Goal: Register for event/course

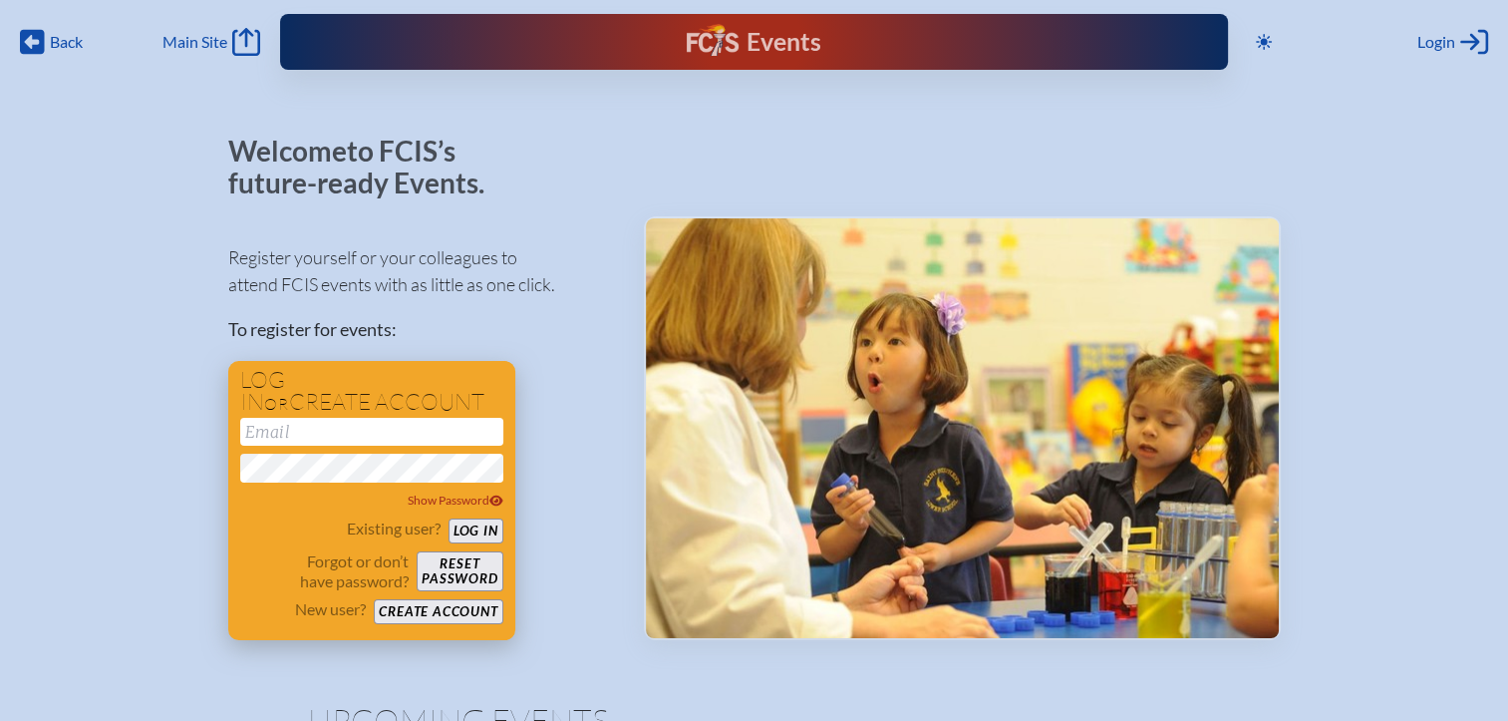
type input "[EMAIL_ADDRESS][DOMAIN_NAME]"
click at [479, 535] on button "Log in" at bounding box center [476, 530] width 55 height 25
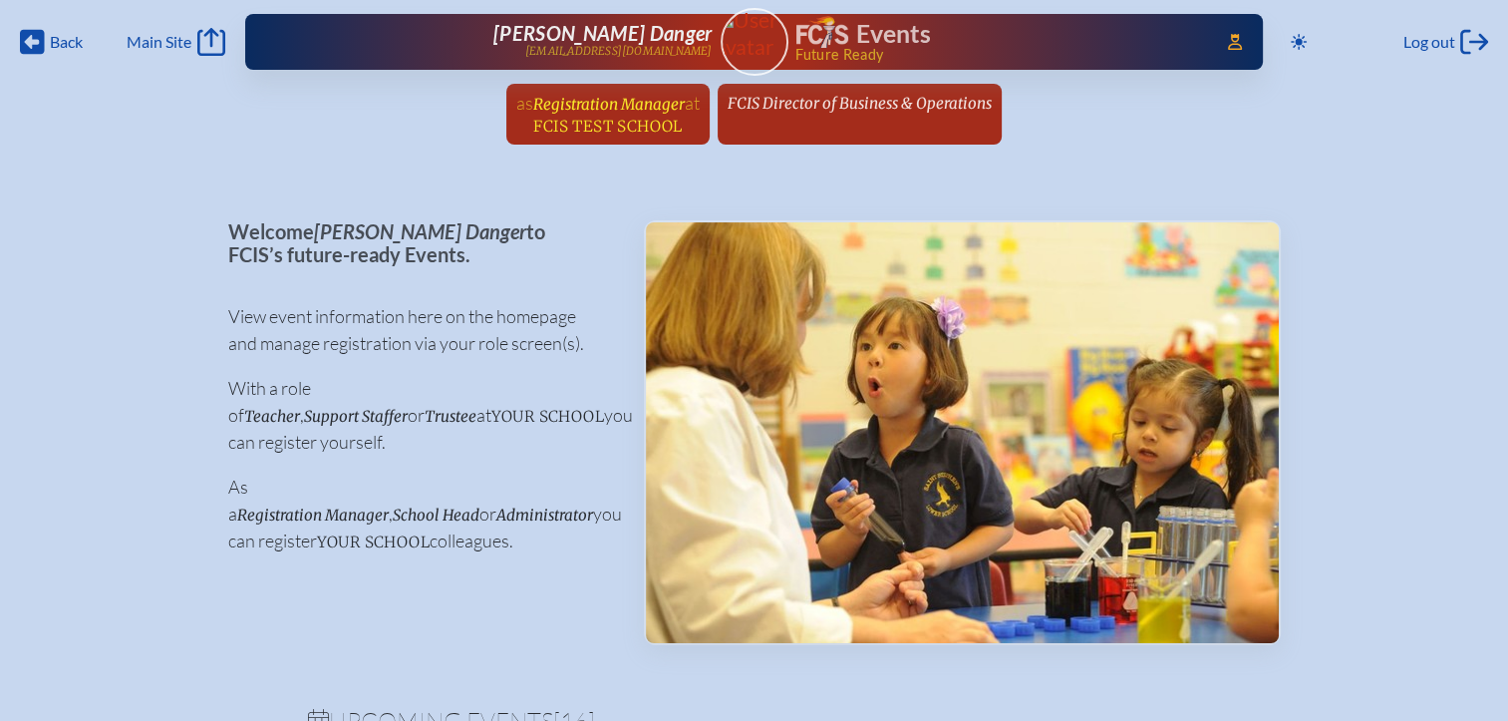
click at [649, 110] on span "Registration Manager" at bounding box center [609, 104] width 152 height 19
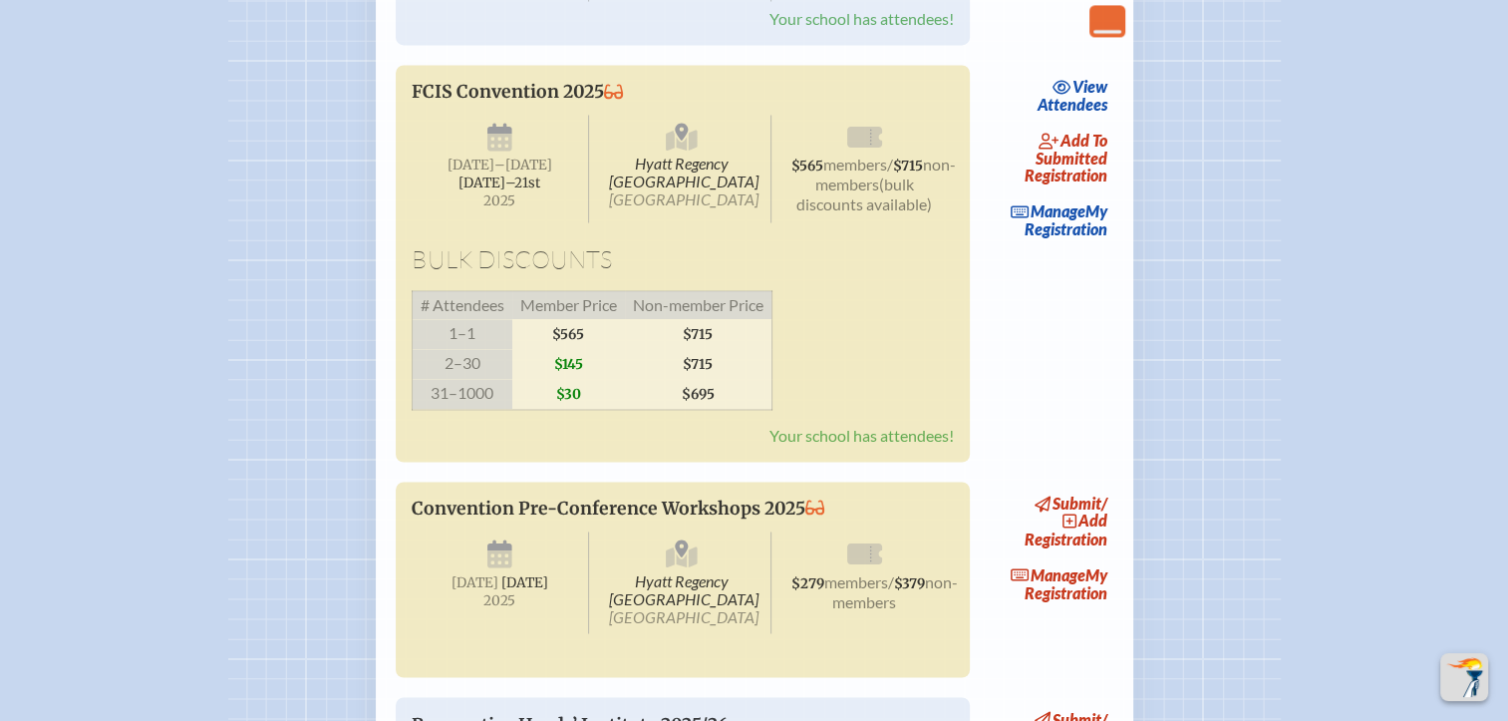
scroll to position [3390, 0]
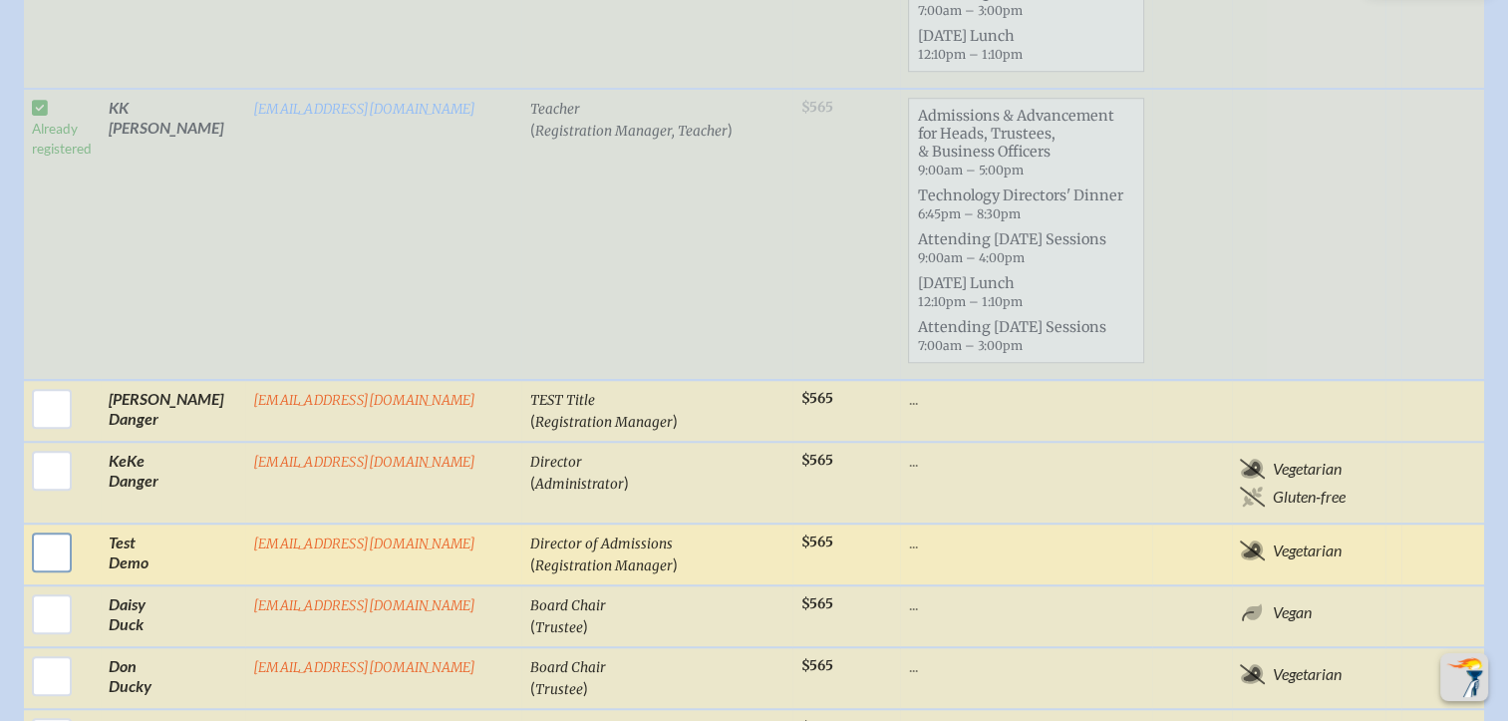
scroll to position [1495, 0]
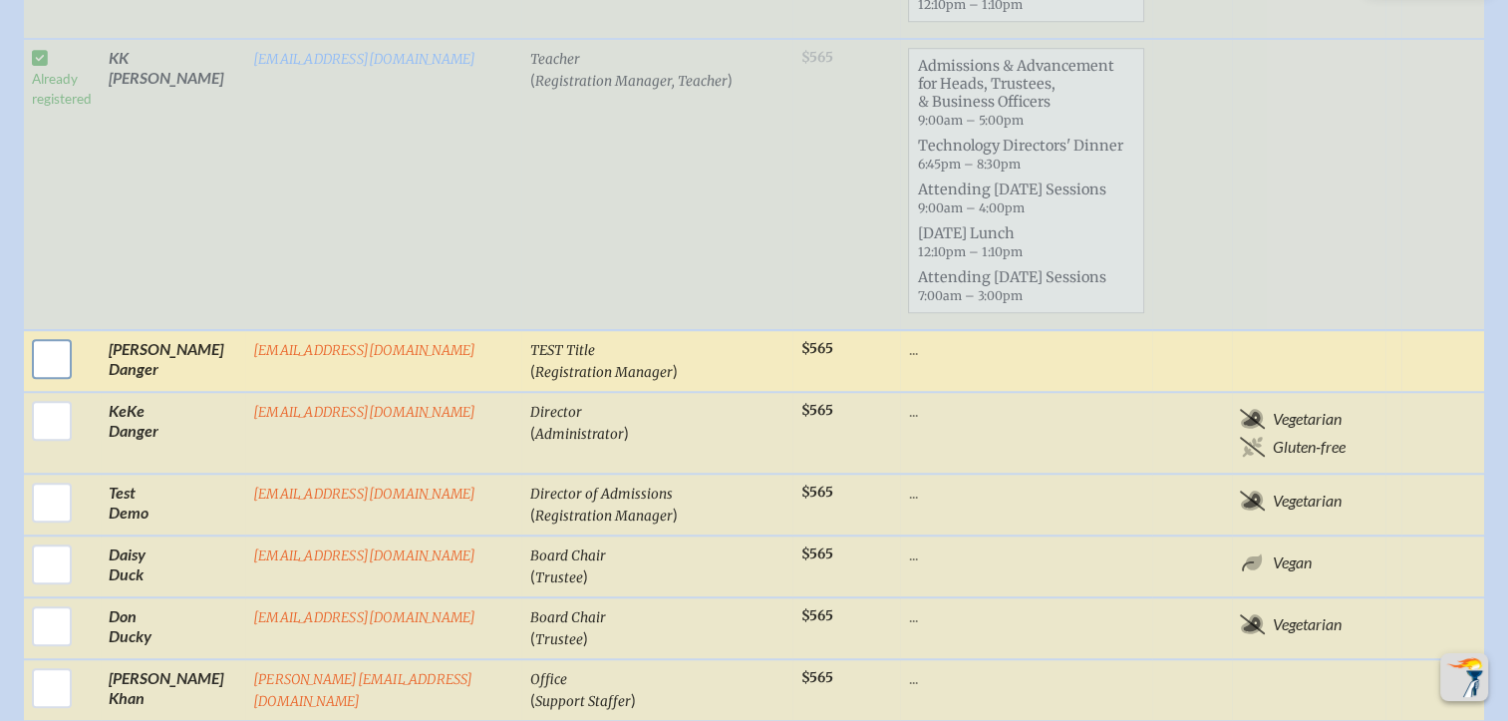
click at [53, 334] on input "checkbox" at bounding box center [52, 359] width 50 height 50
checkbox input "true"
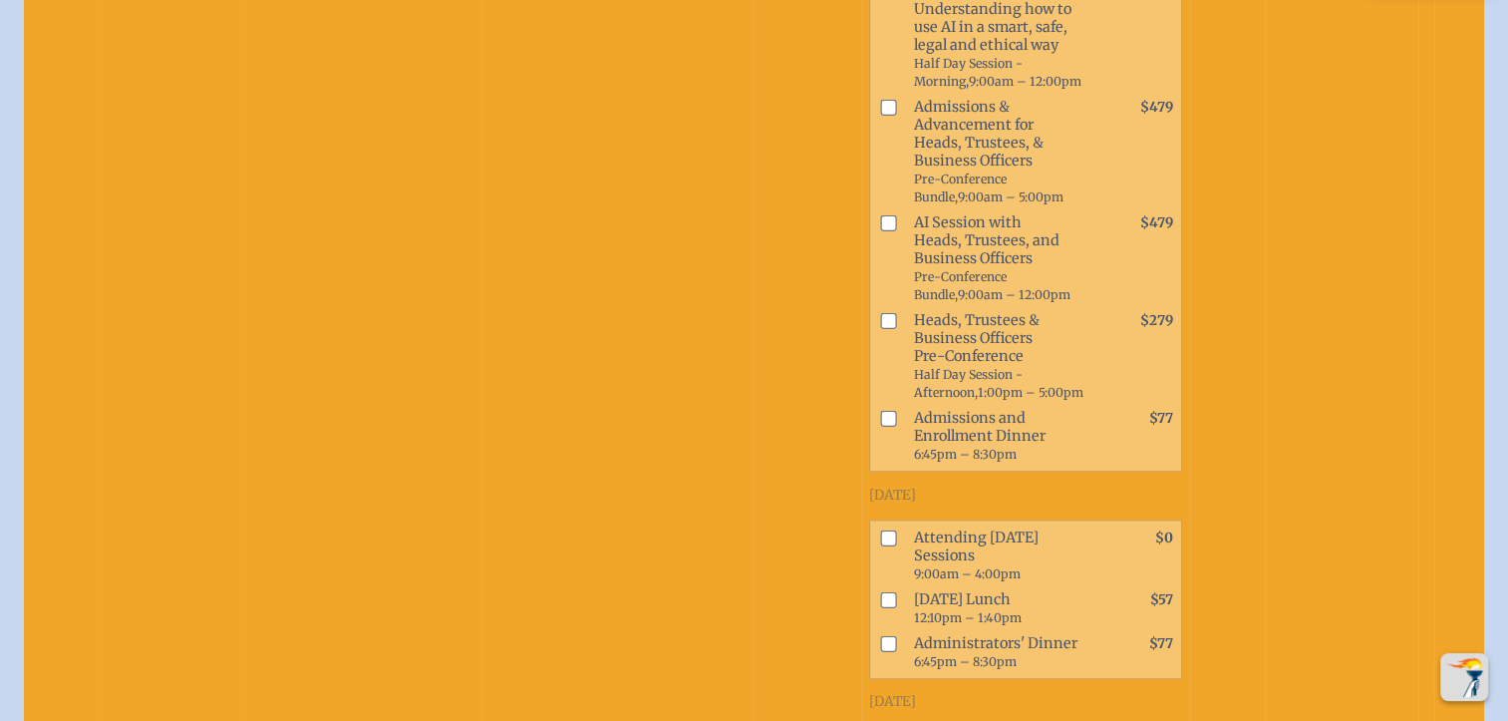
scroll to position [2094, 0]
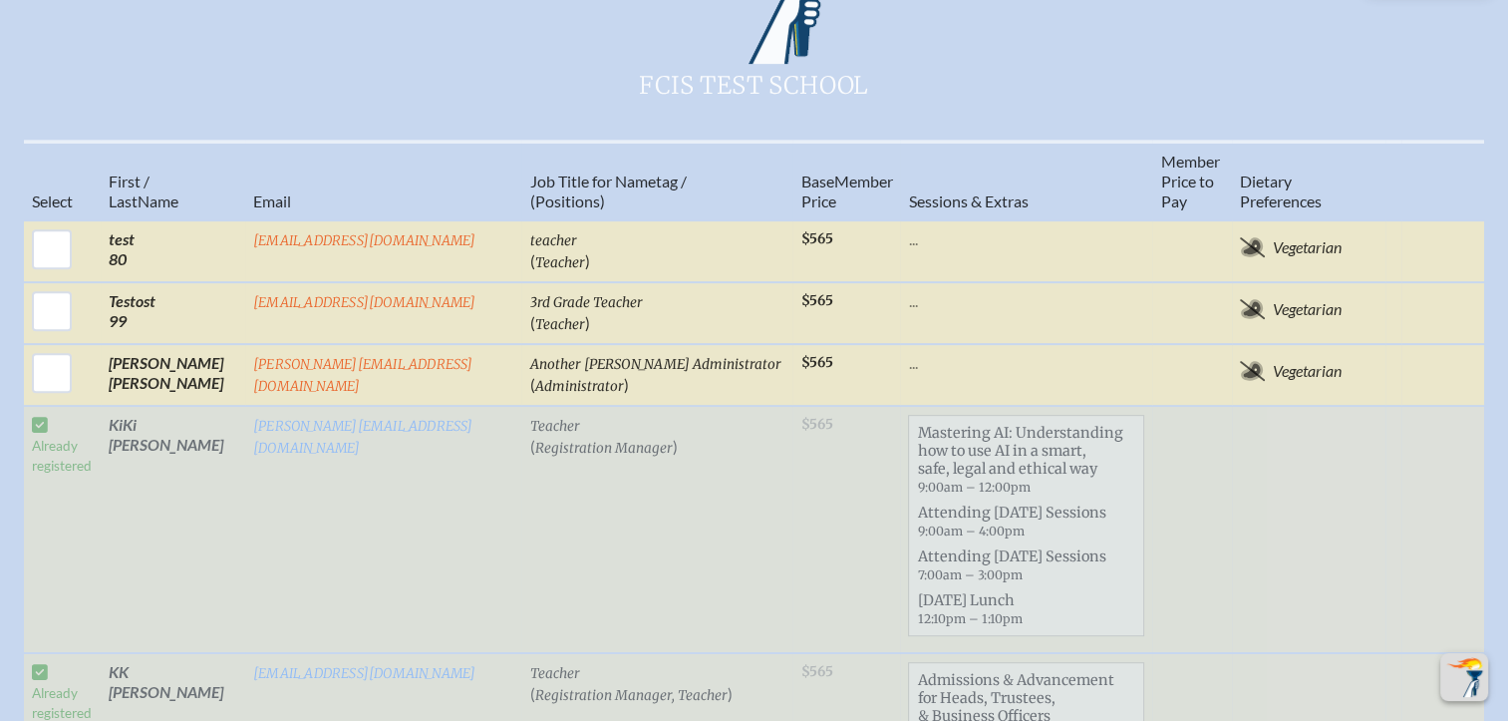
scroll to position [897, 0]
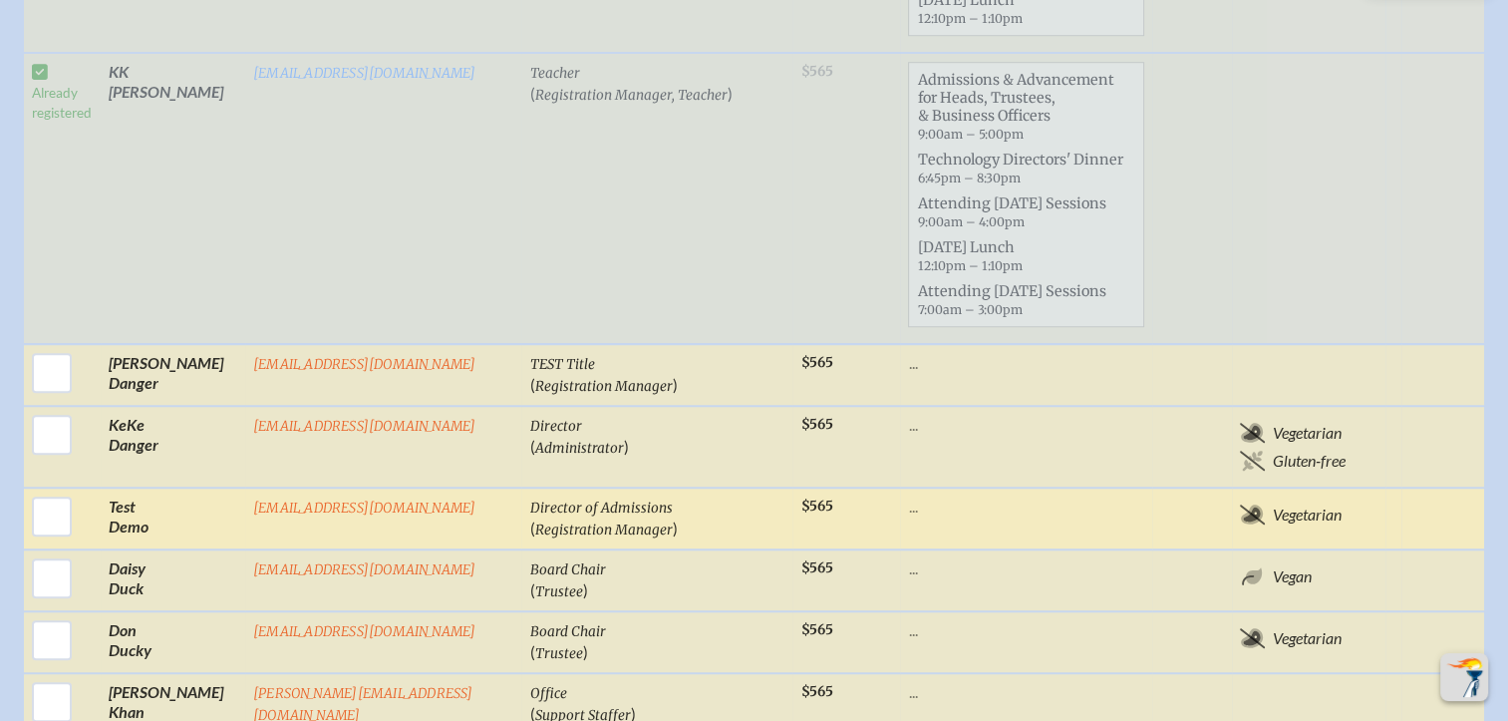
scroll to position [1495, 0]
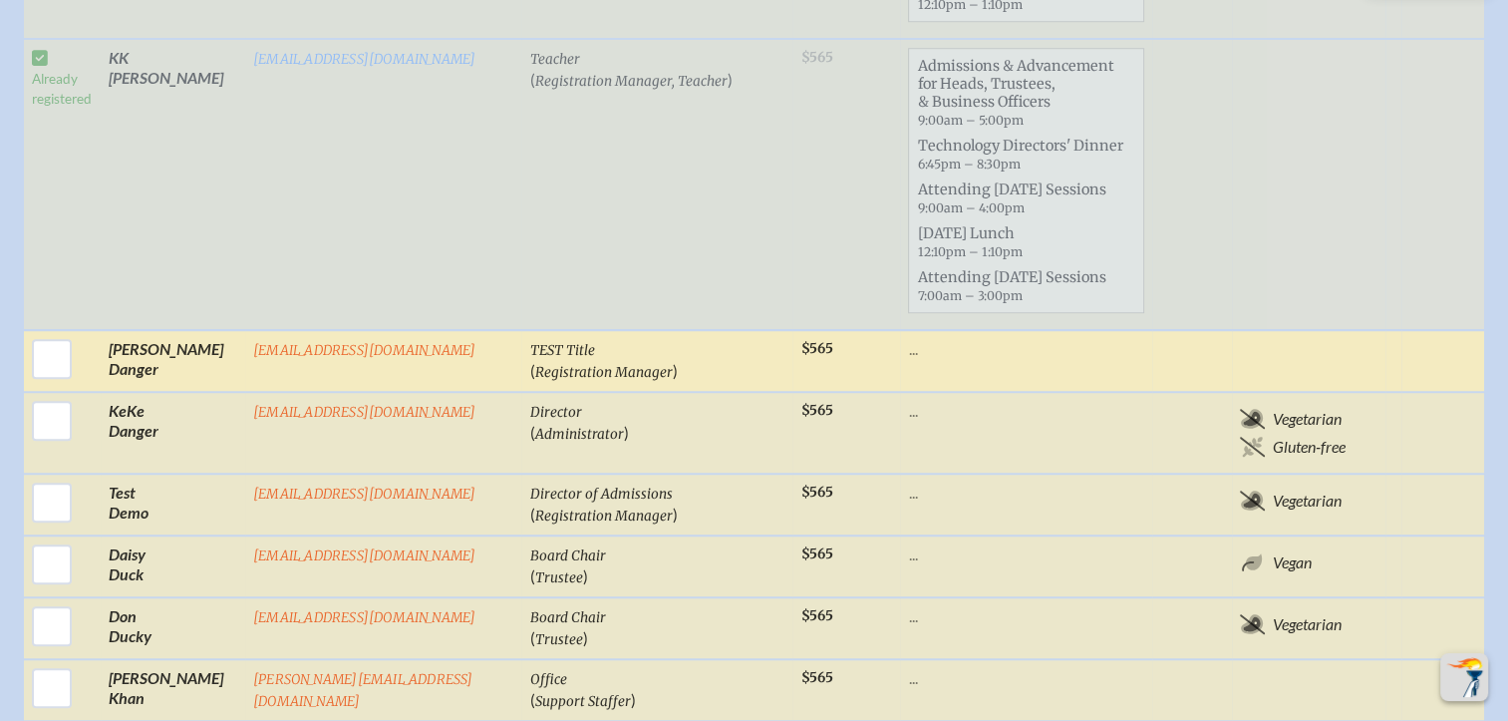
drag, startPoint x: 50, startPoint y: 245, endPoint x: 96, endPoint y: 252, distance: 46.4
click at [52, 334] on input "checkbox" at bounding box center [52, 359] width 50 height 50
checkbox input "true"
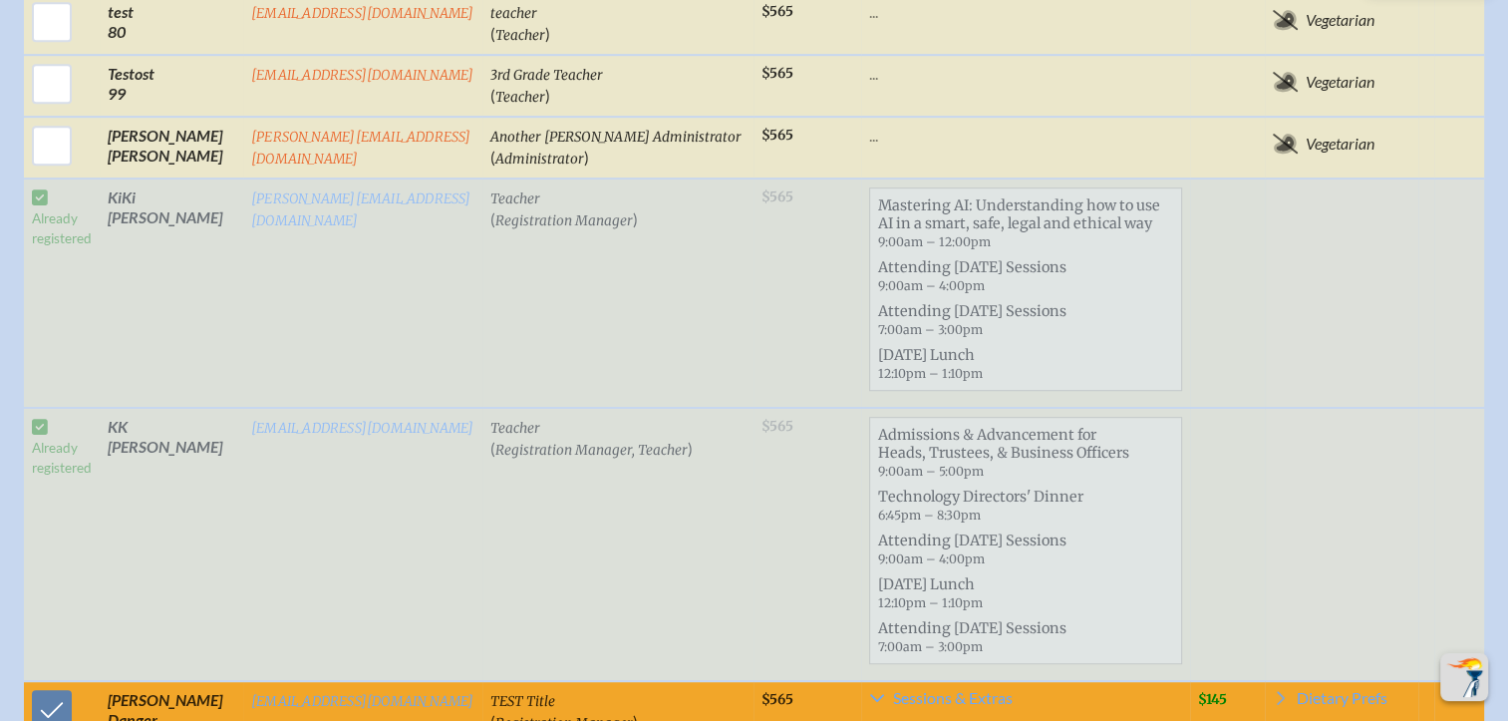
scroll to position [1097, 0]
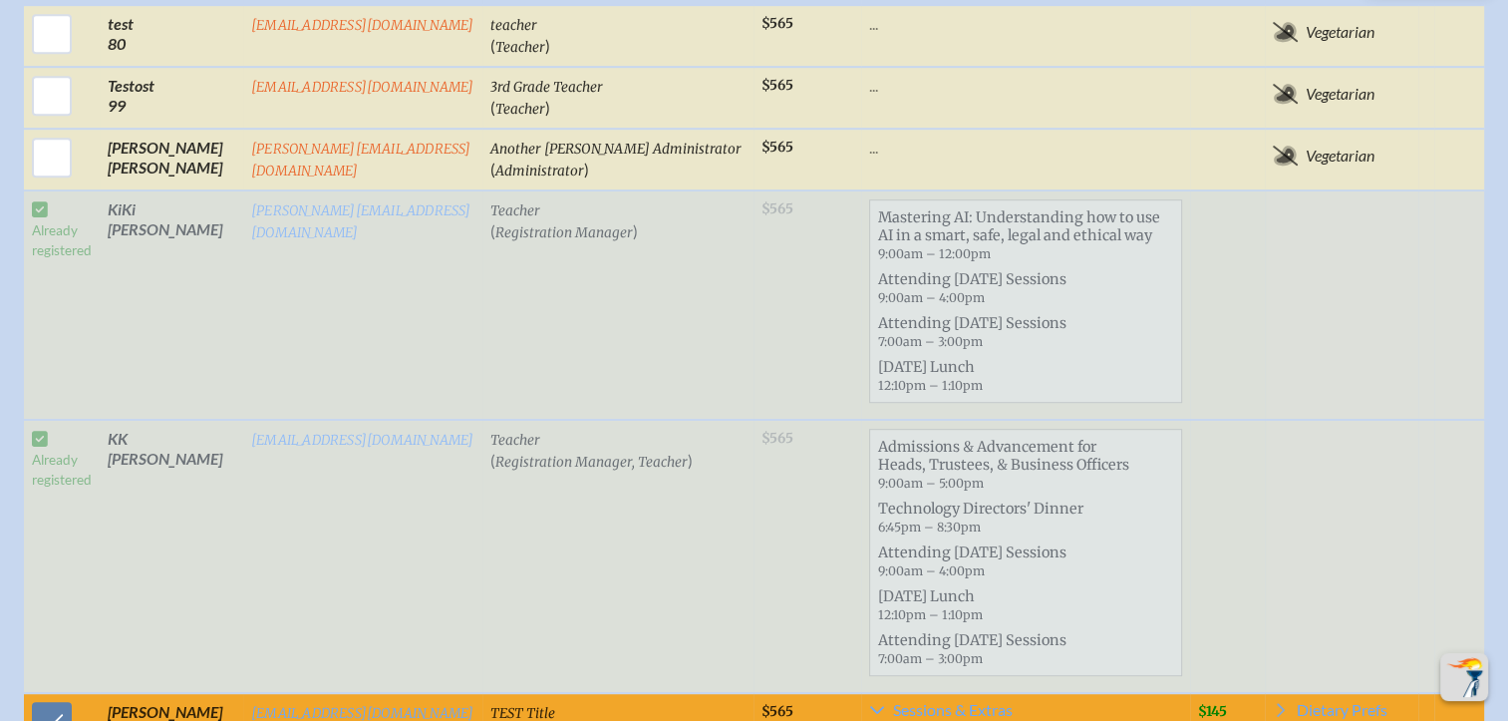
click at [1086, 266] on span "Attending Thursday Sessions 9:00am – 4:00pm" at bounding box center [1025, 288] width 311 height 44
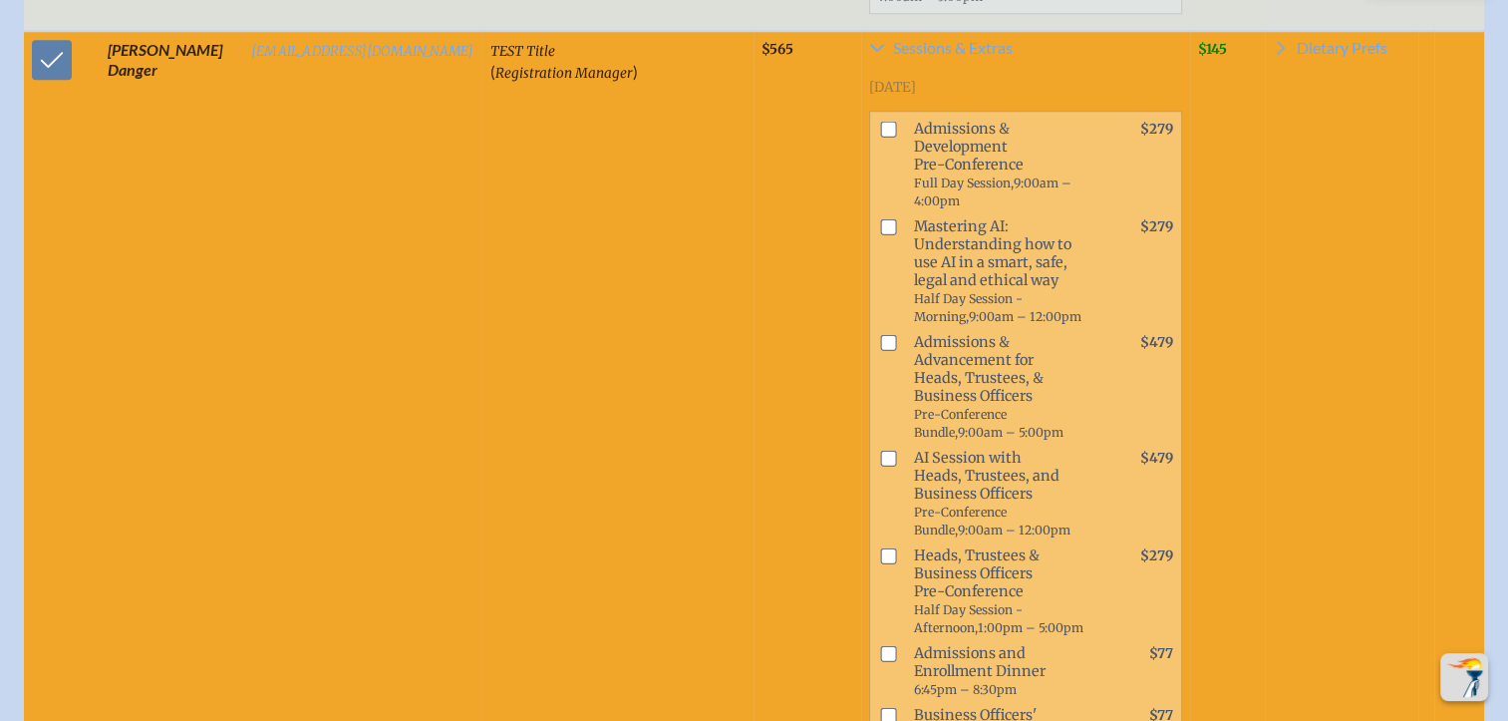
scroll to position [1795, 0]
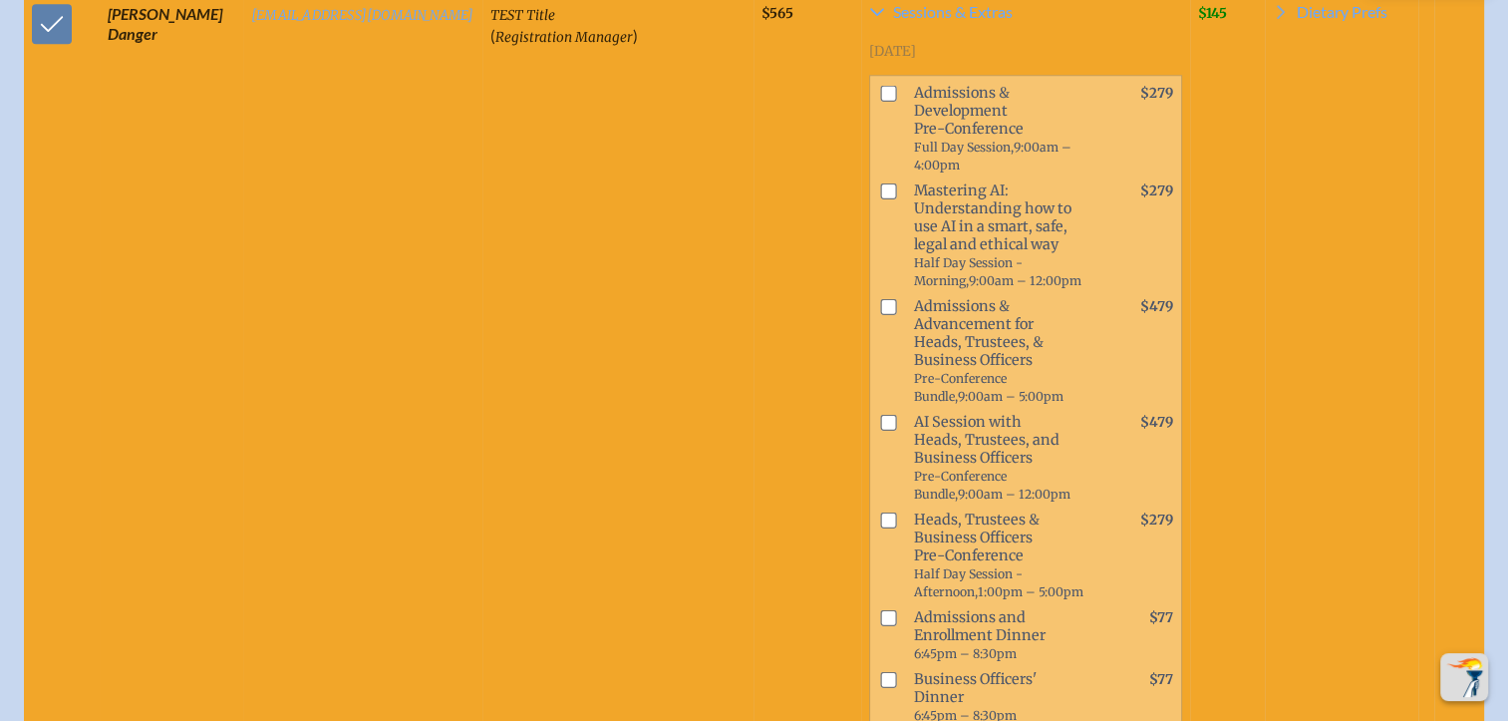
click at [880, 415] on input "checkbox" at bounding box center [888, 423] width 16 height 16
checkbox input "true"
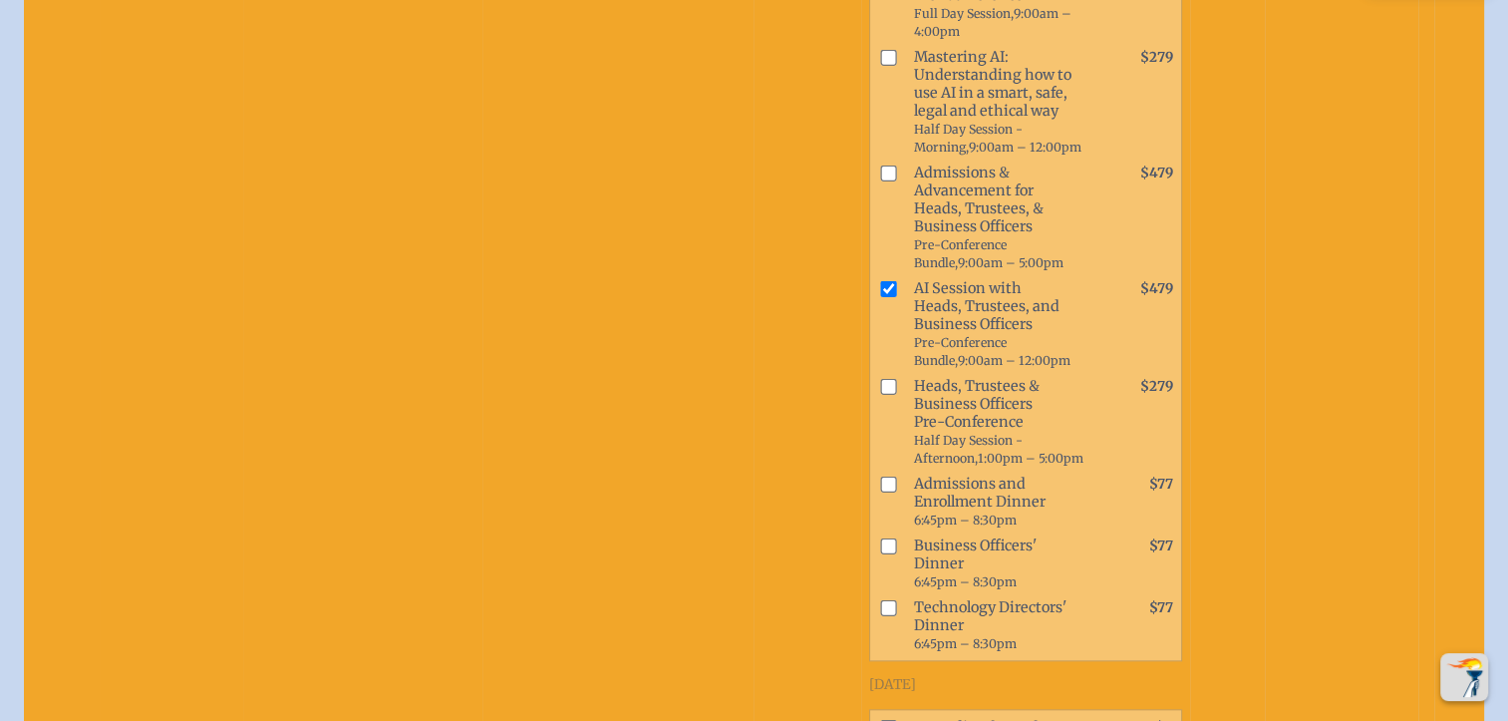
scroll to position [1994, 0]
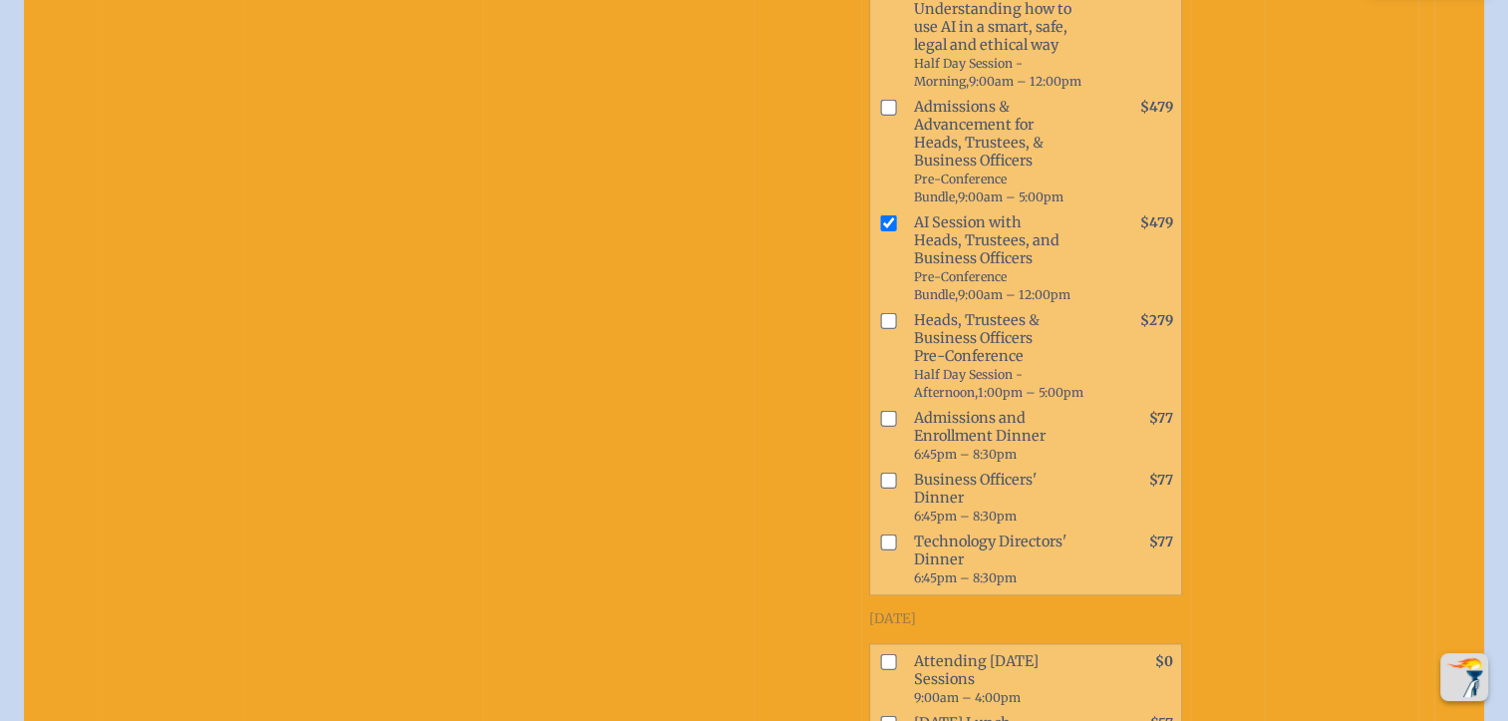
click at [880, 473] on input "checkbox" at bounding box center [888, 481] width 16 height 16
checkbox input "true"
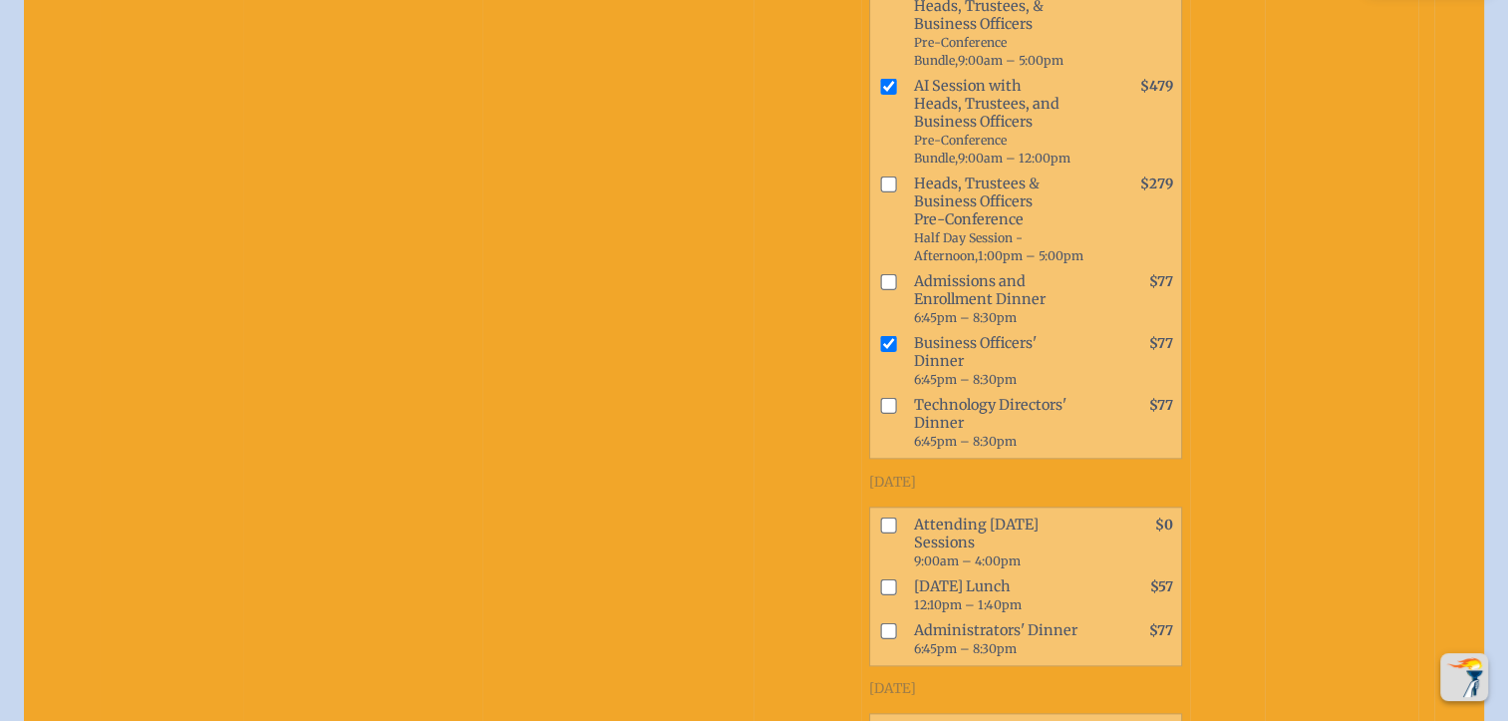
scroll to position [2193, 0]
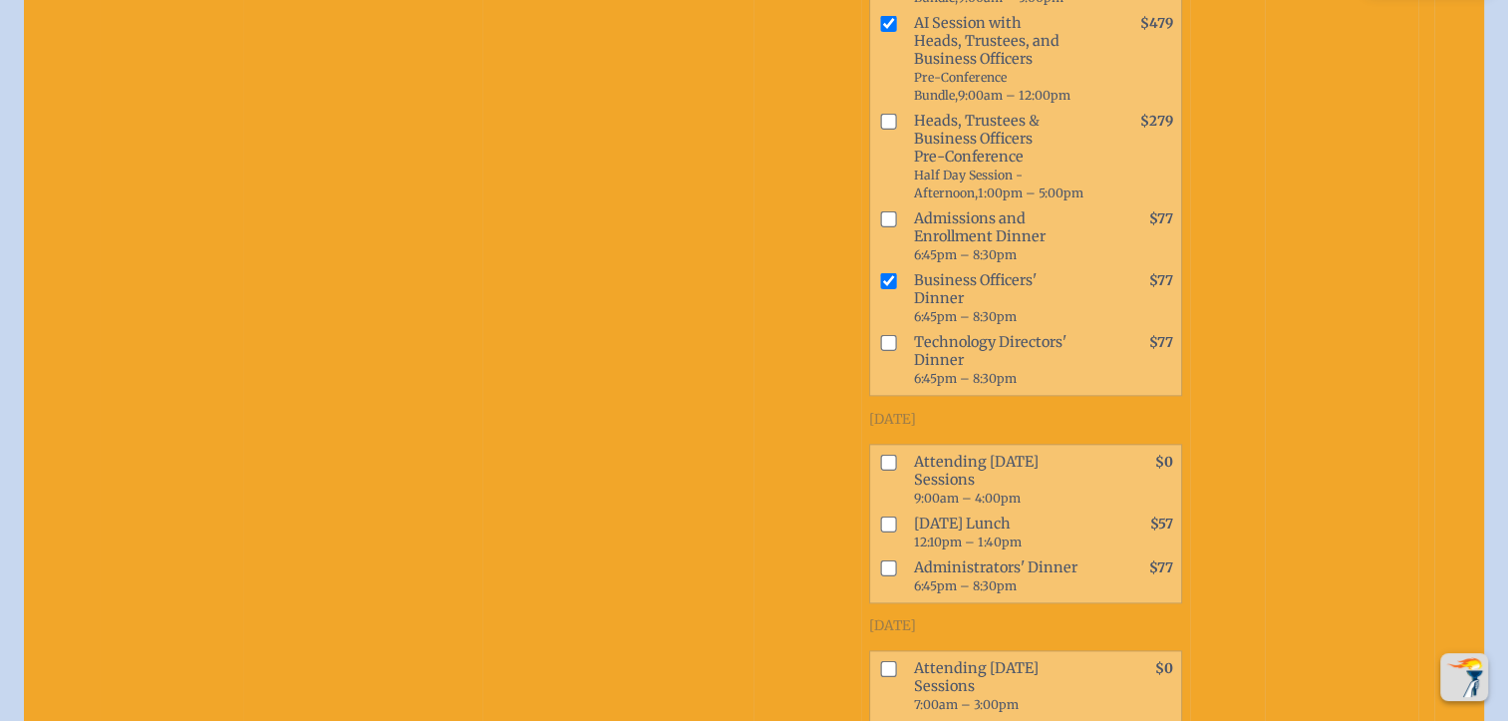
click at [880, 454] on input "checkbox" at bounding box center [888, 462] width 16 height 16
checkbox input "true"
click at [880, 515] on input "checkbox" at bounding box center [888, 523] width 16 height 16
checkbox input "true"
click at [880, 559] on input "checkbox" at bounding box center [888, 567] width 16 height 16
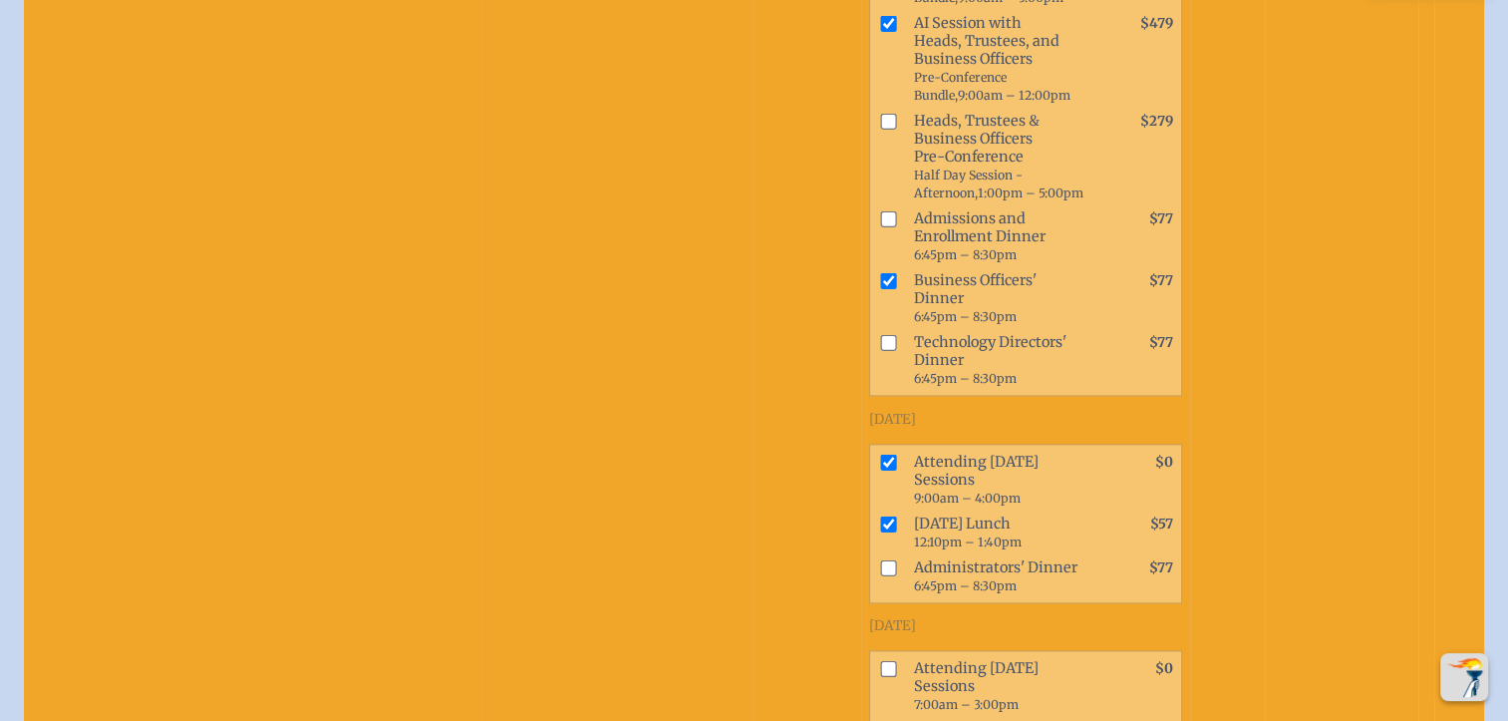
checkbox input "true"
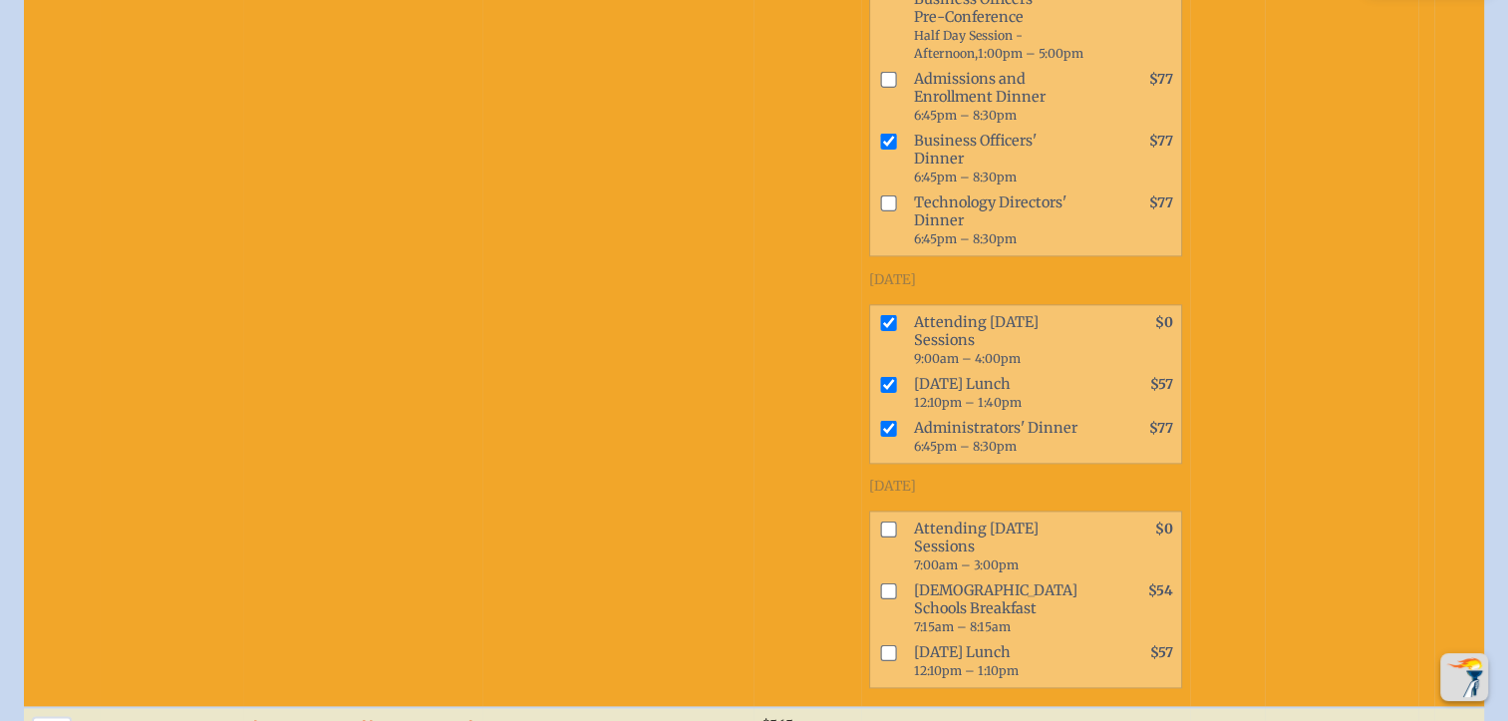
scroll to position [2393, 0]
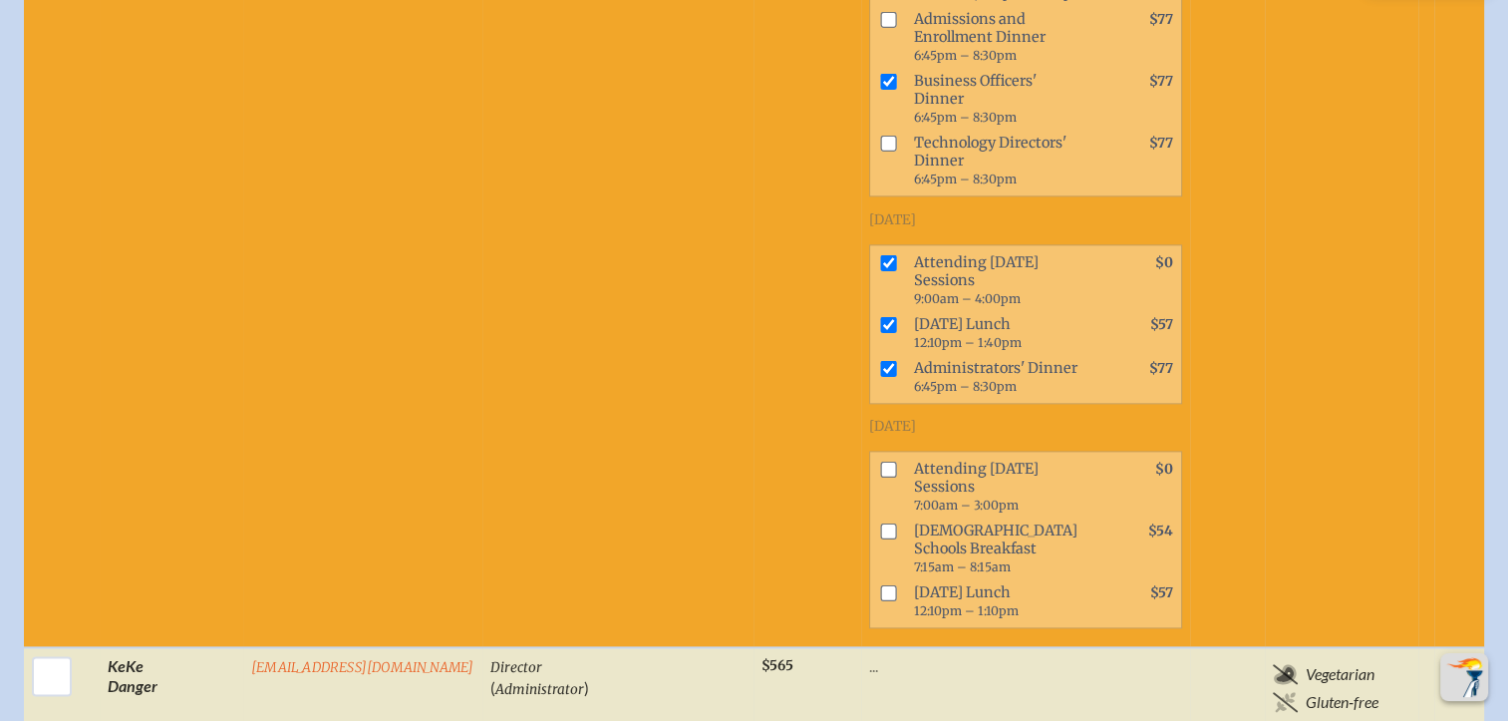
click at [880, 461] on input "checkbox" at bounding box center [888, 469] width 16 height 16
checkbox input "true"
click at [880, 522] on input "checkbox" at bounding box center [888, 530] width 16 height 16
checkbox input "true"
click at [880, 584] on input "checkbox" at bounding box center [888, 592] width 16 height 16
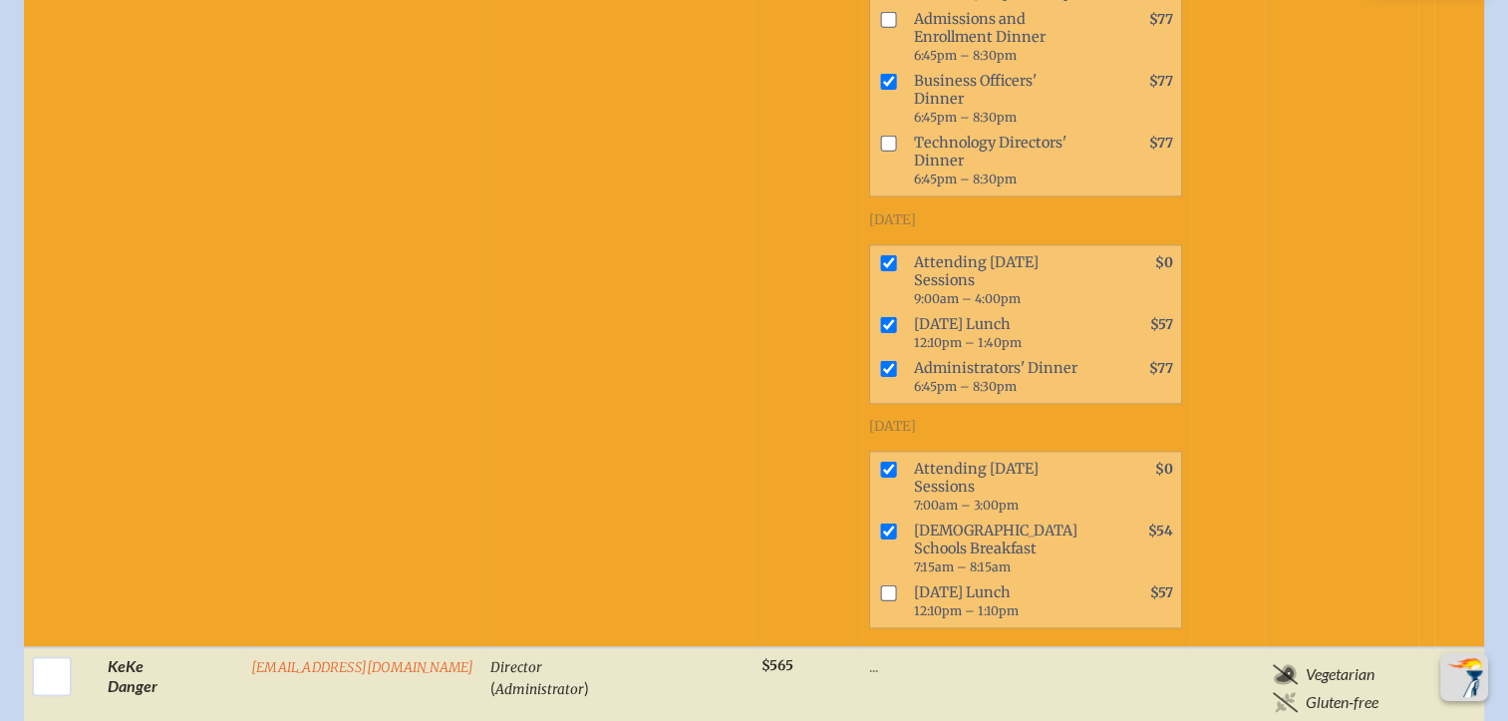
checkbox input "true"
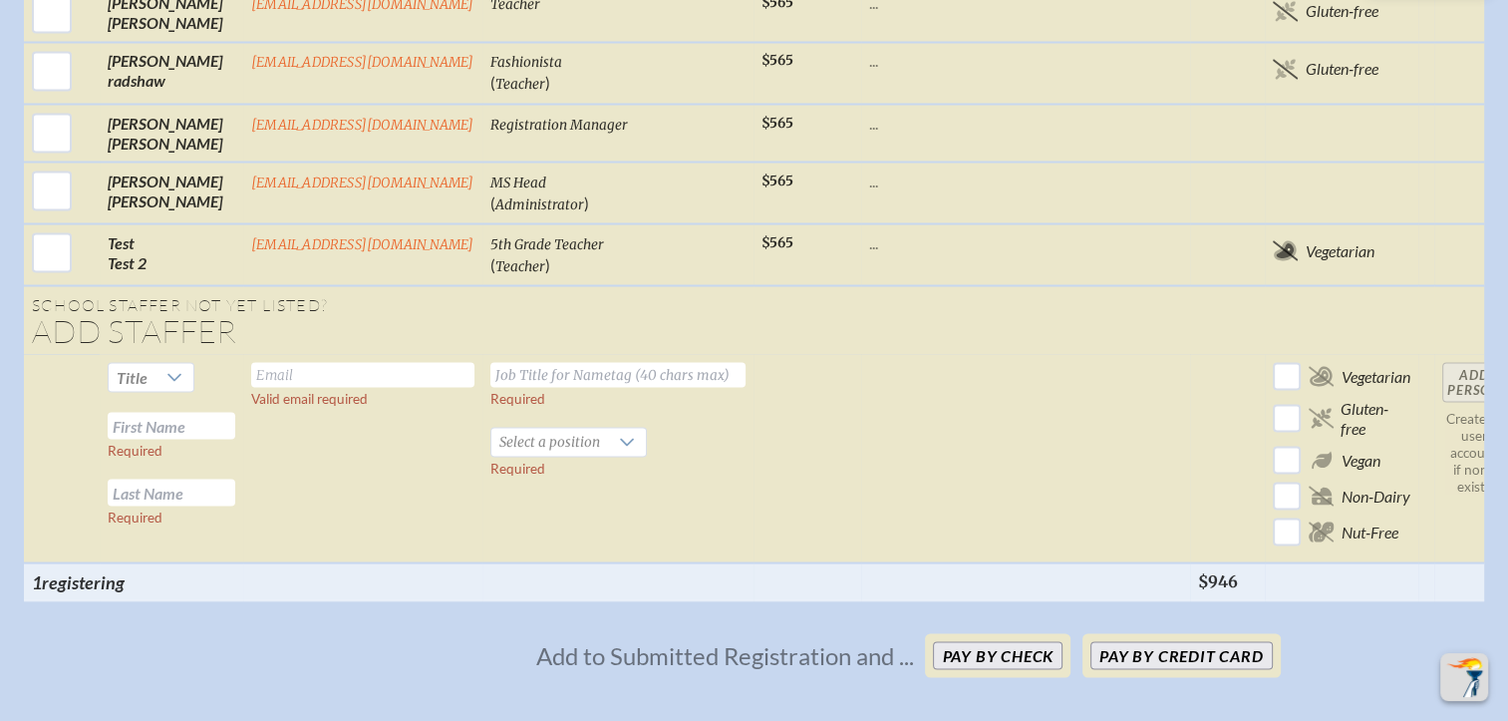
scroll to position [3589, 0]
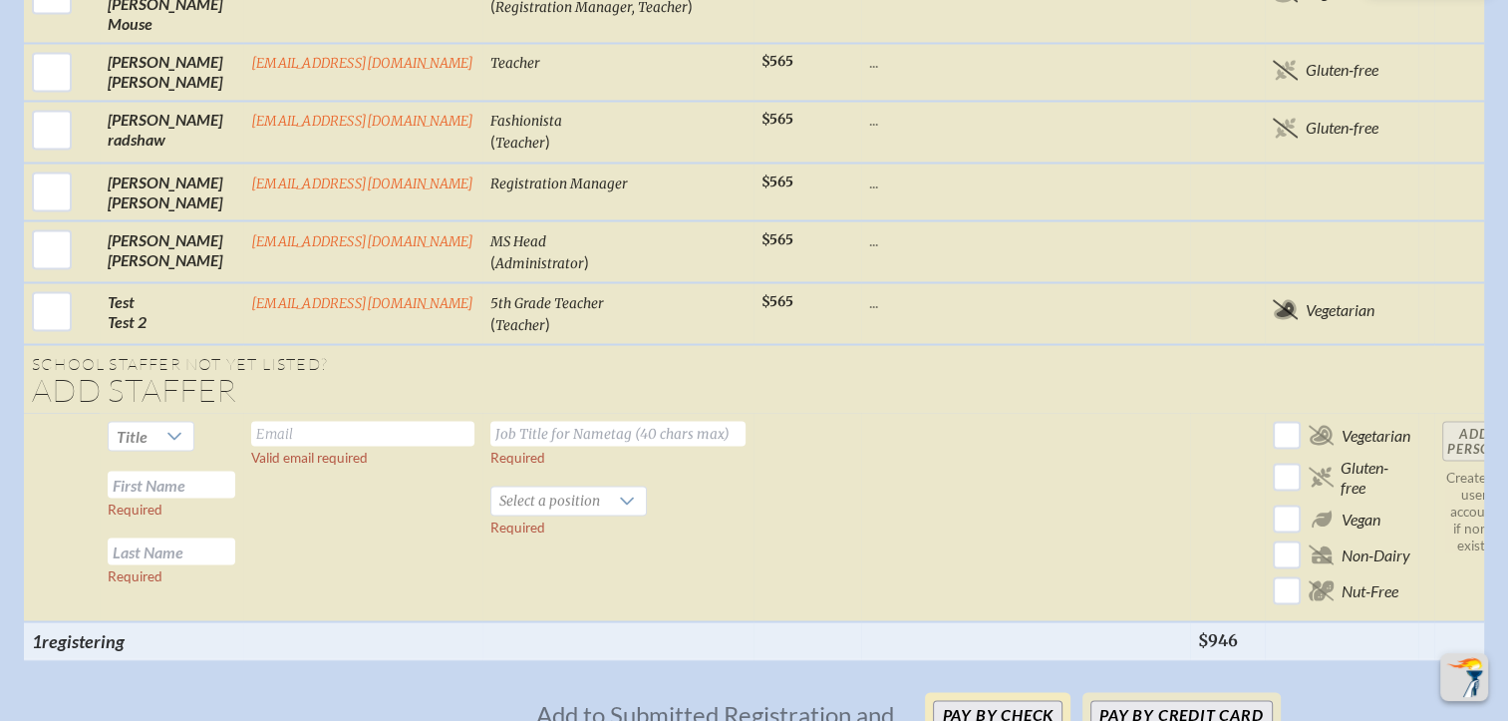
click at [995, 700] on button "Pay by Check" at bounding box center [998, 714] width 130 height 28
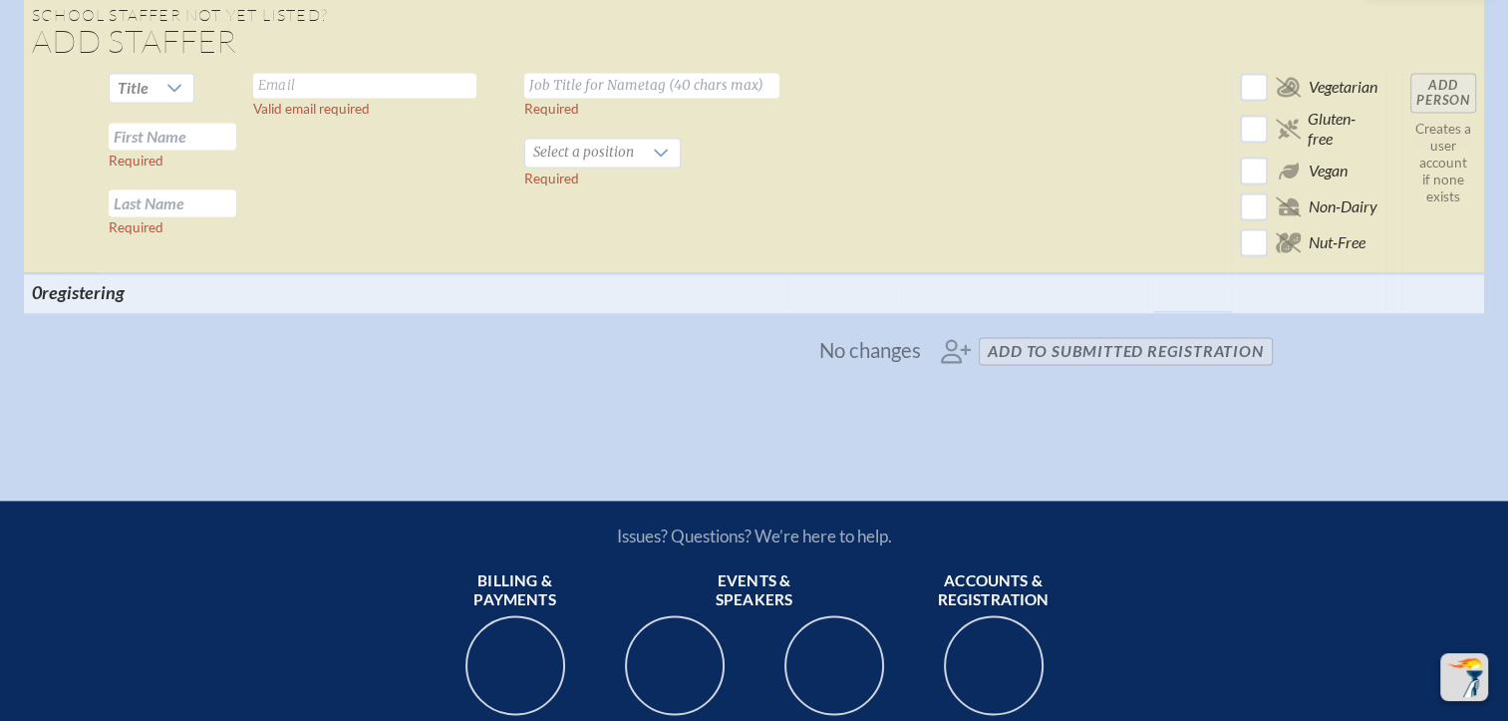
scroll to position [3179, 0]
